Goal: Task Accomplishment & Management: Complete application form

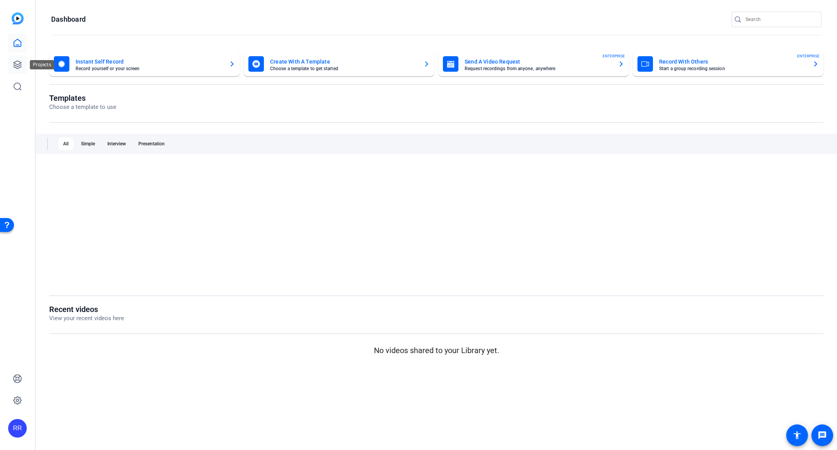
click at [18, 67] on icon at bounding box center [17, 64] width 9 height 9
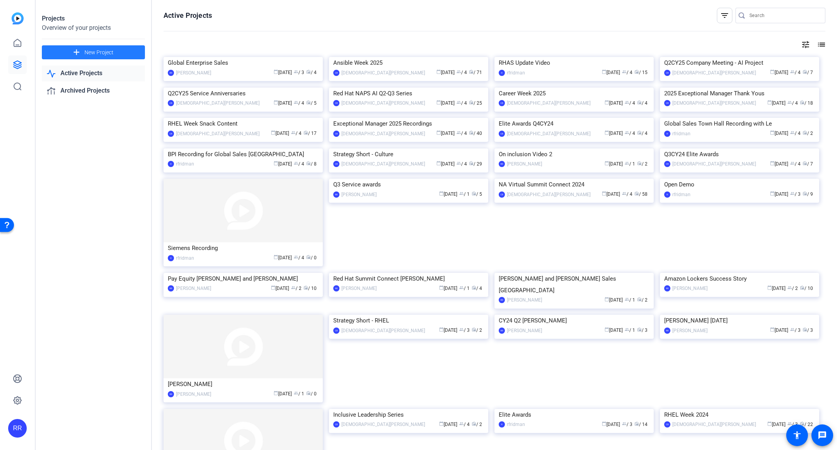
click at [85, 55] on span "New Project" at bounding box center [98, 52] width 29 height 8
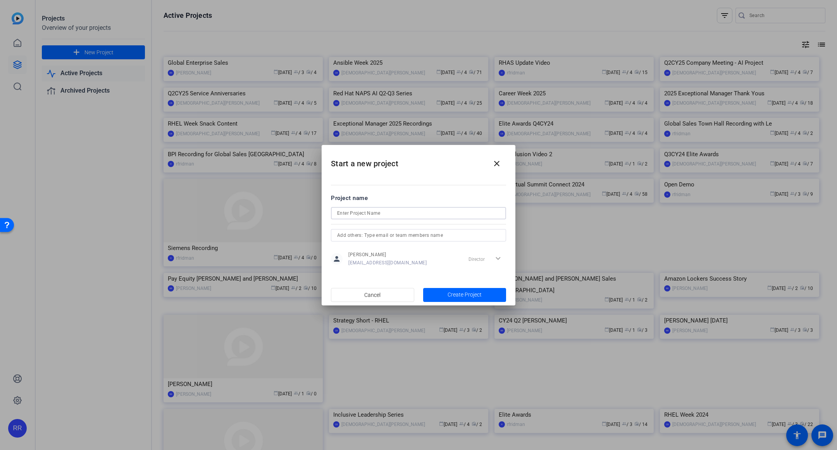
click at [356, 213] on input at bounding box center [418, 212] width 163 height 9
type input "F"
type input "LATAM Field CTO [PERSON_NAME]"
click at [452, 296] on span "Create Project" at bounding box center [464, 295] width 34 height 8
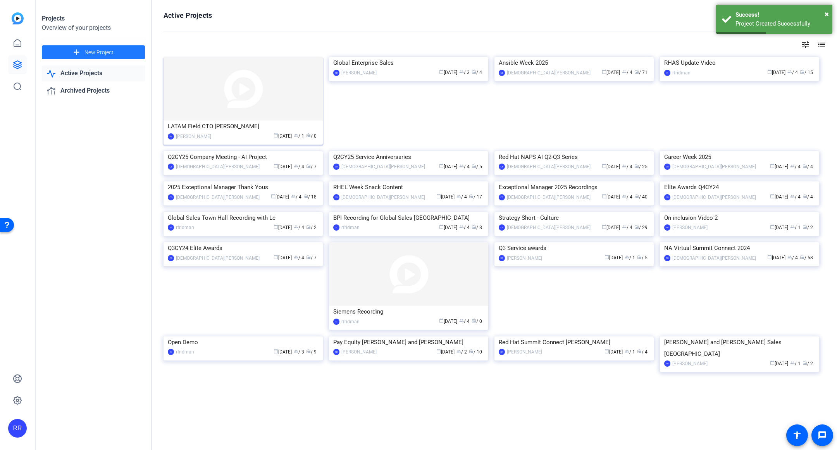
click at [191, 129] on div "LATAM Field CTO [PERSON_NAME]" at bounding box center [243, 126] width 151 height 12
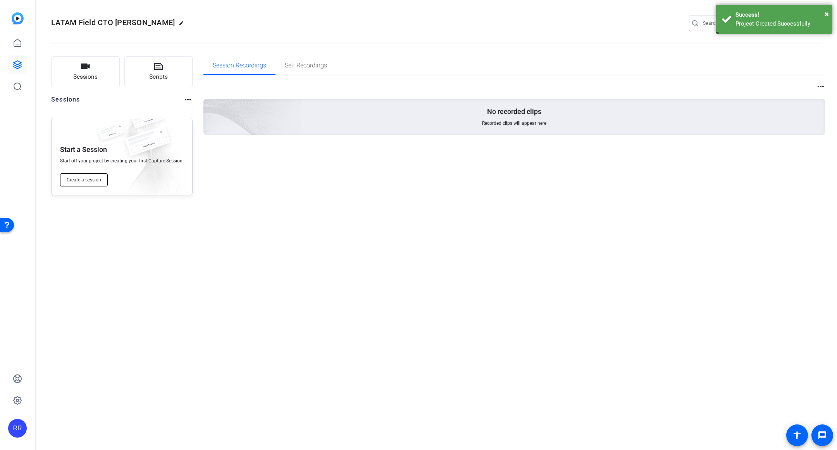
click at [77, 181] on span "Create a session" at bounding box center [84, 180] width 34 height 6
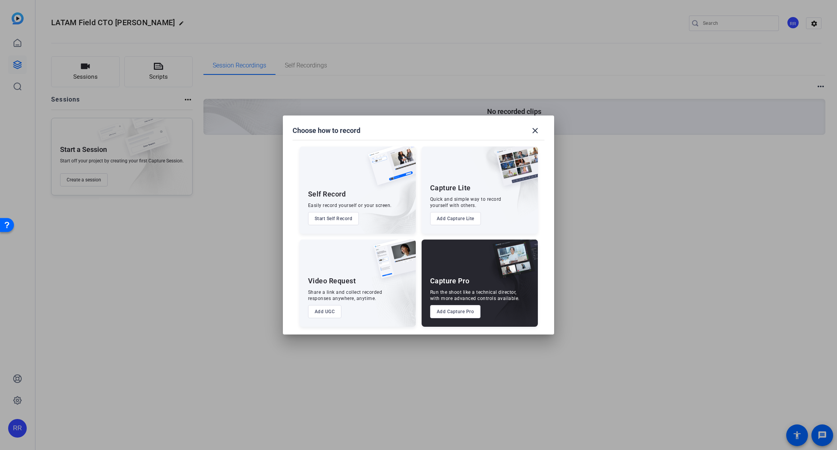
click at [460, 310] on button "Add Capture Pro" at bounding box center [455, 311] width 51 height 13
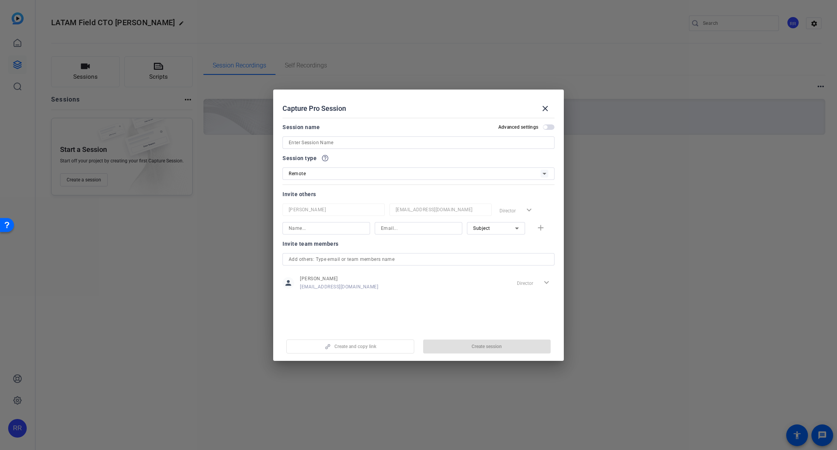
click at [315, 144] on input at bounding box center [419, 142] width 260 height 9
click at [307, 144] on input at bounding box center [419, 142] width 260 height 9
type input "Recording Re-shoot"
click at [377, 173] on div "Remote" at bounding box center [415, 173] width 252 height 10
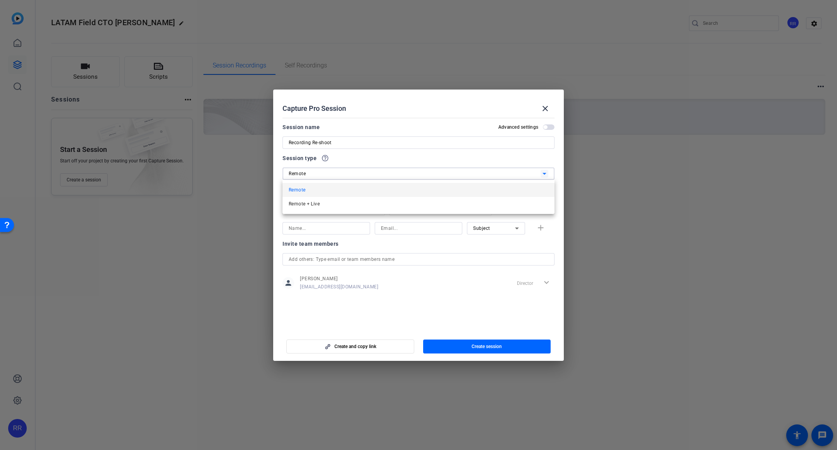
click at [383, 186] on mat-option "Remote" at bounding box center [418, 190] width 272 height 14
click at [413, 227] on input at bounding box center [418, 227] width 75 height 9
paste input "[EMAIL_ADDRESS][DOMAIN_NAME]"
type input "[EMAIL_ADDRESS][DOMAIN_NAME]"
click at [346, 228] on input at bounding box center [326, 227] width 75 height 9
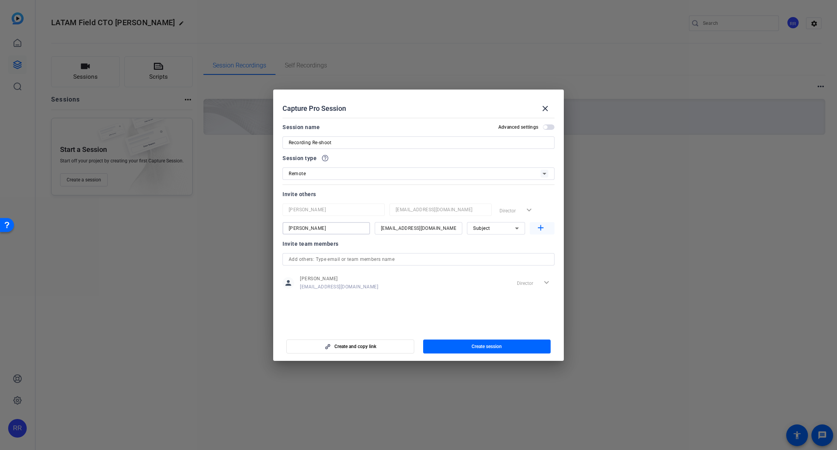
type input "[PERSON_NAME]"
click at [541, 229] on mat-icon "add" at bounding box center [541, 228] width 10 height 10
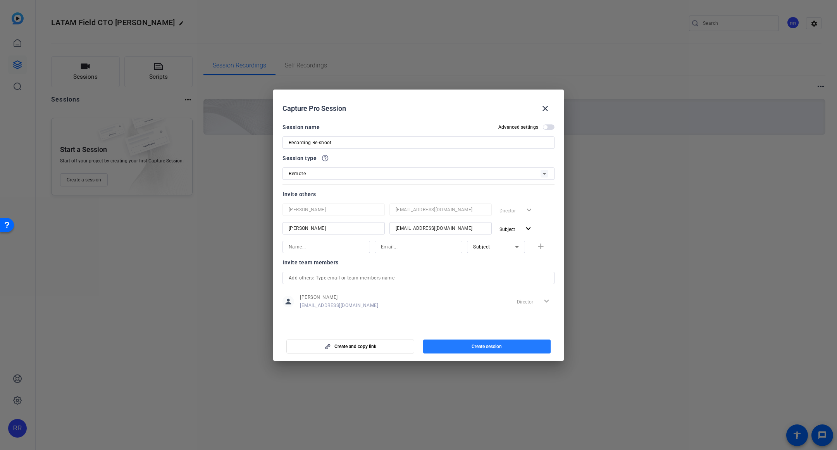
click at [462, 349] on span "button" at bounding box center [487, 346] width 128 height 19
